Goal: Find specific page/section: Find specific page/section

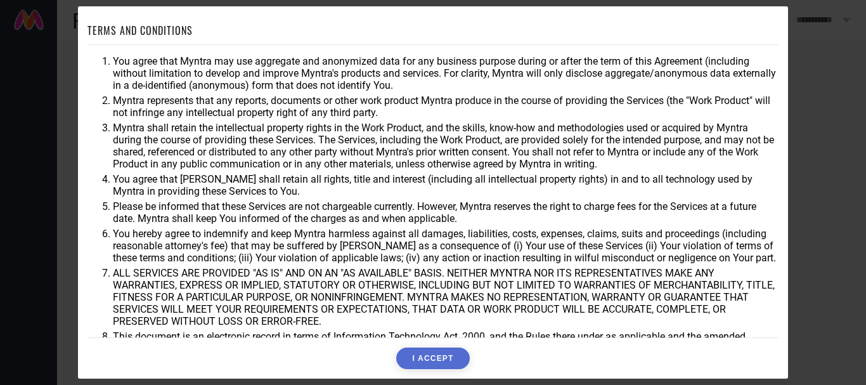
click at [436, 361] on button "I ACCEPT" at bounding box center [432, 358] width 73 height 22
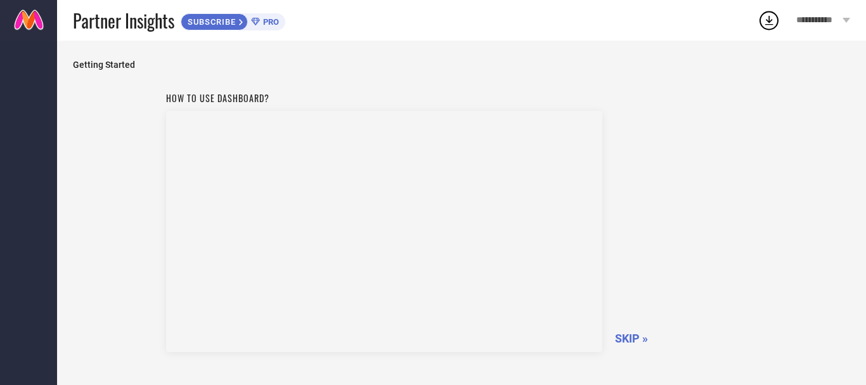
click at [637, 336] on span "SKIP »" at bounding box center [631, 338] width 33 height 13
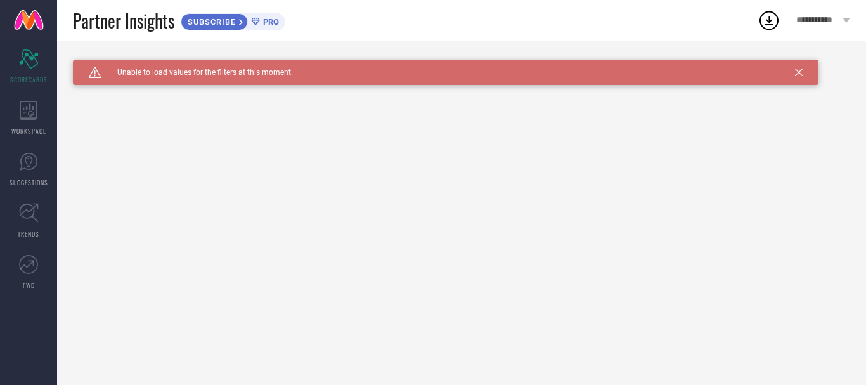
click at [799, 70] on icon at bounding box center [799, 72] width 8 height 8
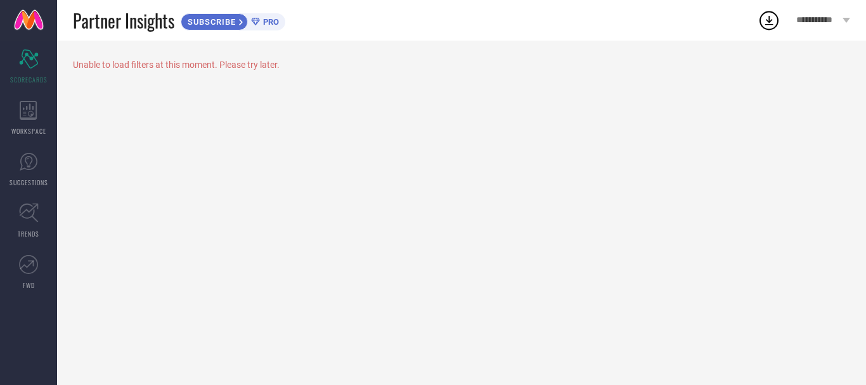
click at [278, 23] on span "PRO" at bounding box center [269, 22] width 19 height 10
